Goal: Navigation & Orientation: Find specific page/section

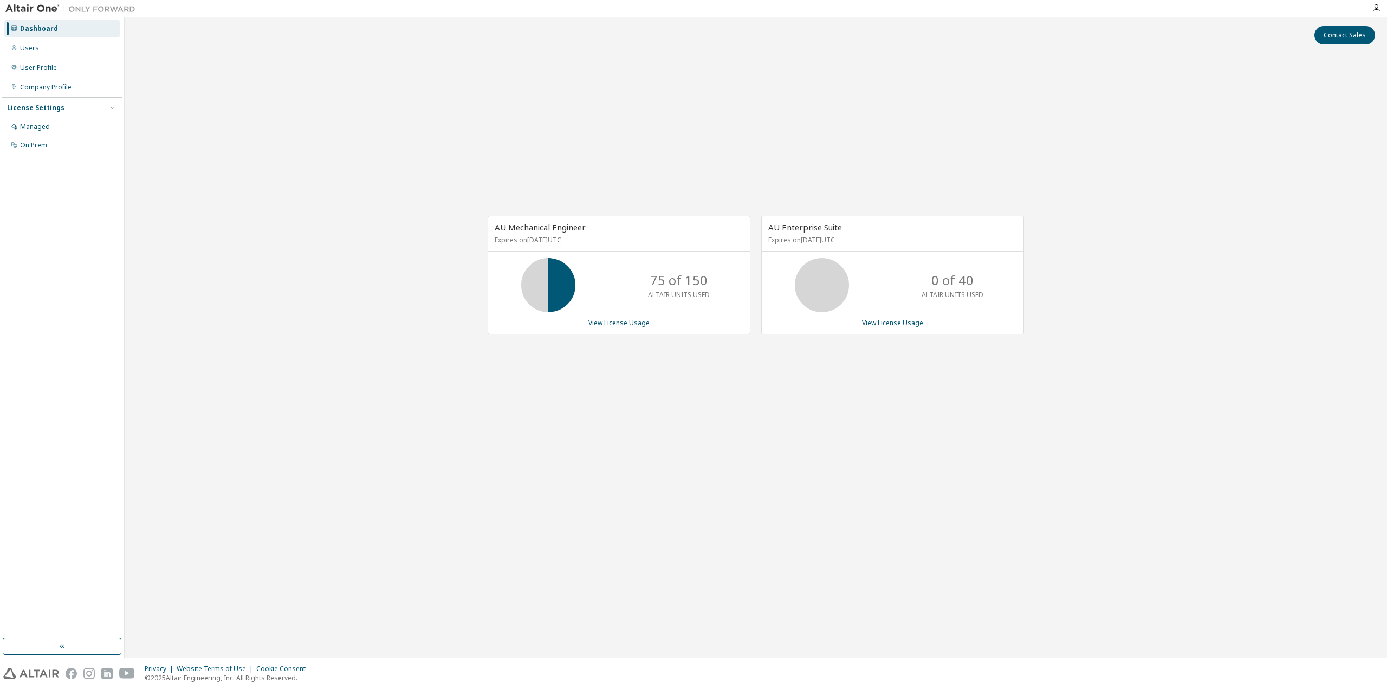
click at [291, 156] on div "AU Mechanical Engineer Expires on [DATE] UTC 75 of 150 ALTAIR UNITS USED View L…" at bounding box center [756, 281] width 1252 height 448
click at [335, 195] on div "AU Mechanical Engineer Expires on [DATE] UTC 75 of 150 ALTAIR UNITS USED View L…" at bounding box center [756, 281] width 1252 height 448
